Goal: Information Seeking & Learning: Learn about a topic

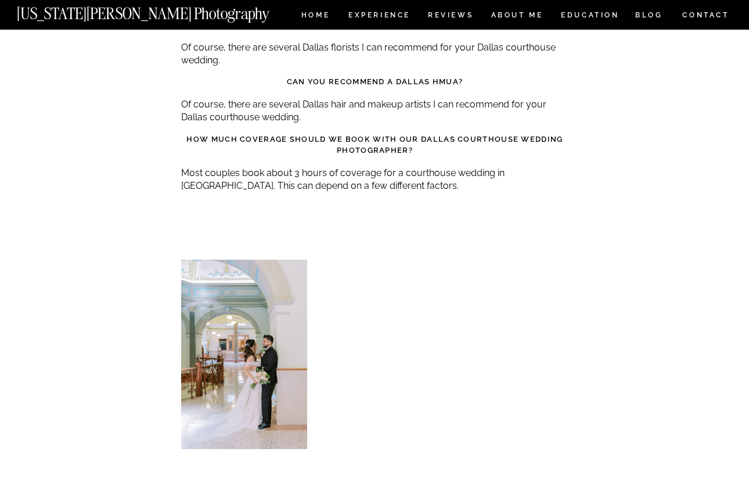
scroll to position [2771, 0]
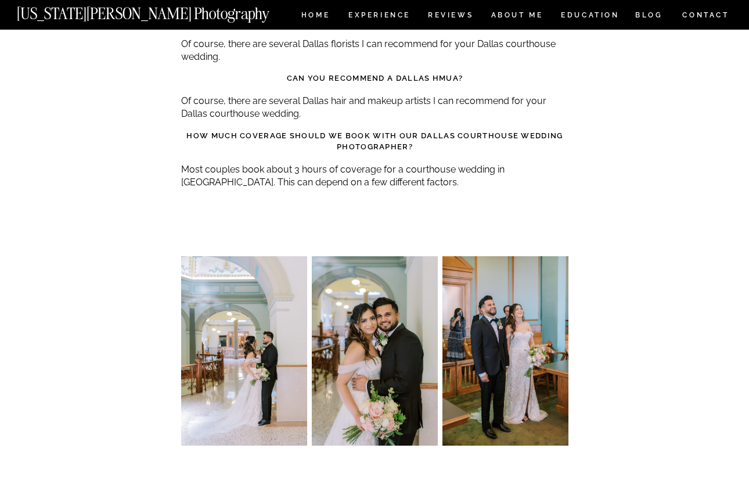
scroll to position [2780, 0]
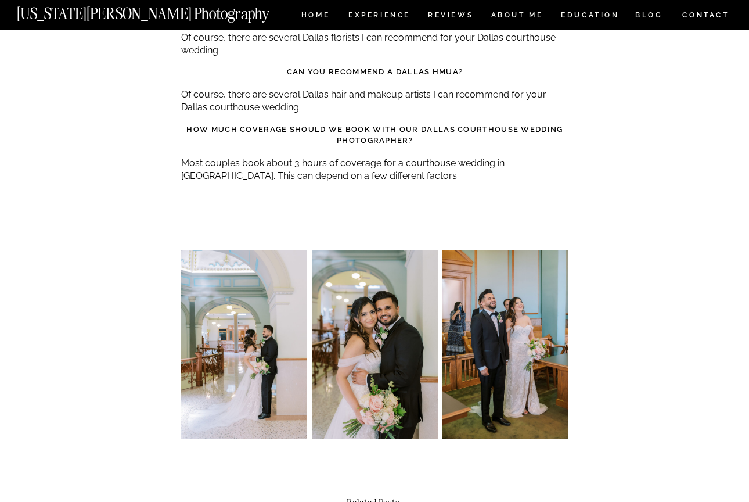
click at [239, 285] on img at bounding box center [244, 344] width 126 height 189
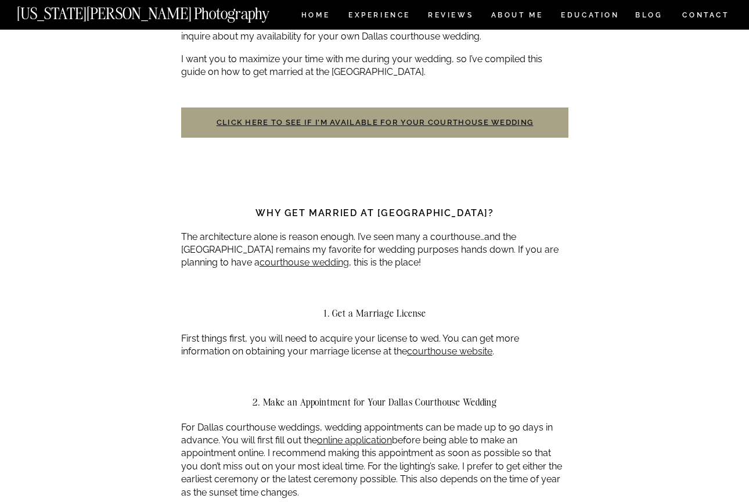
scroll to position [446, 0]
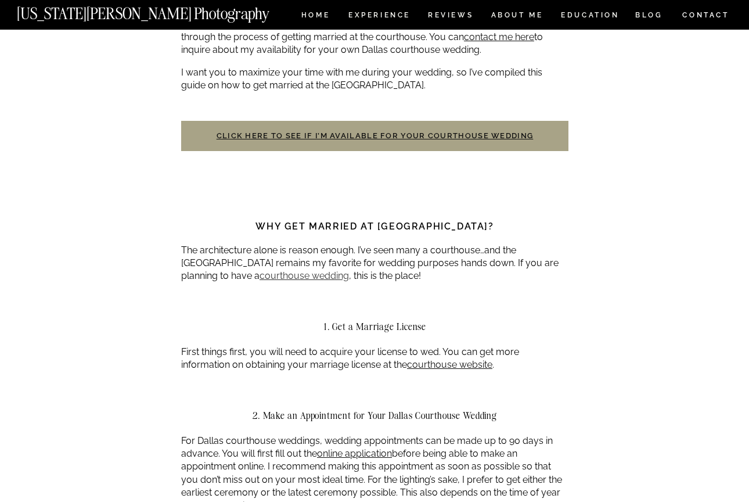
click at [260, 270] on link "courthouse wedding" at bounding box center [304, 275] width 89 height 11
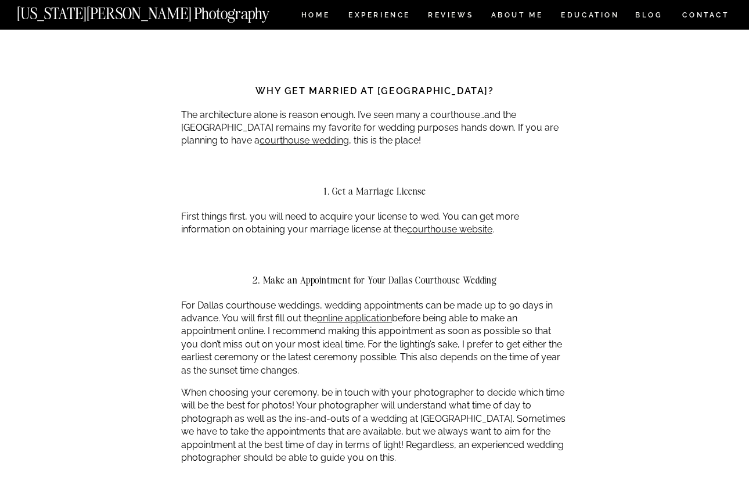
scroll to position [582, 0]
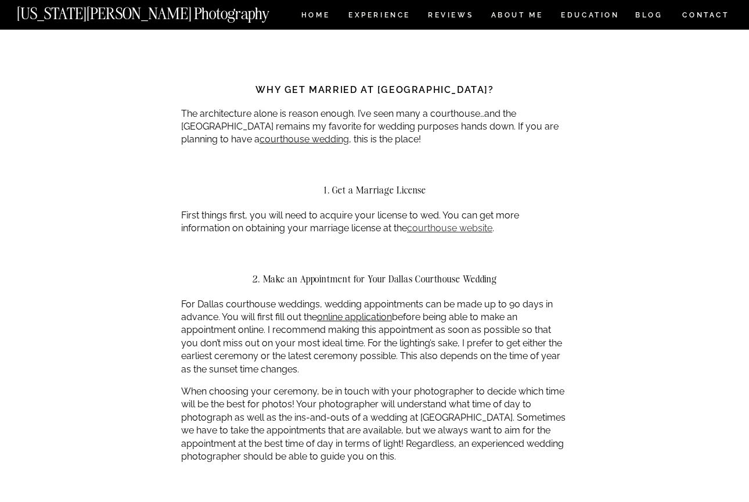
click at [433, 222] on link "courthouse website" at bounding box center [449, 227] width 85 height 11
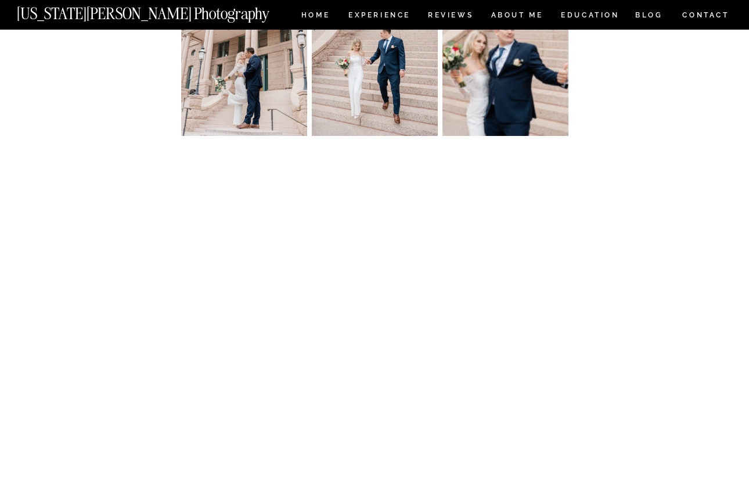
scroll to position [1660, 0]
